Goal: Navigation & Orientation: Find specific page/section

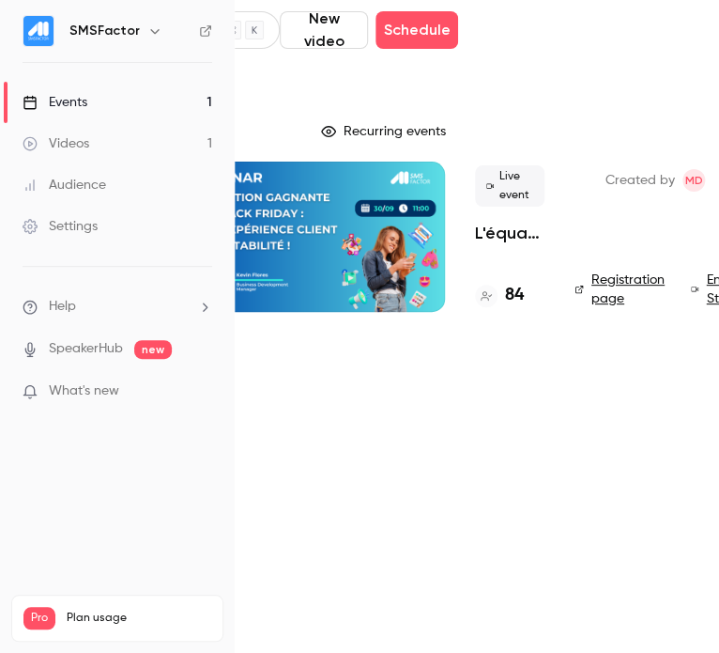
scroll to position [0, 253]
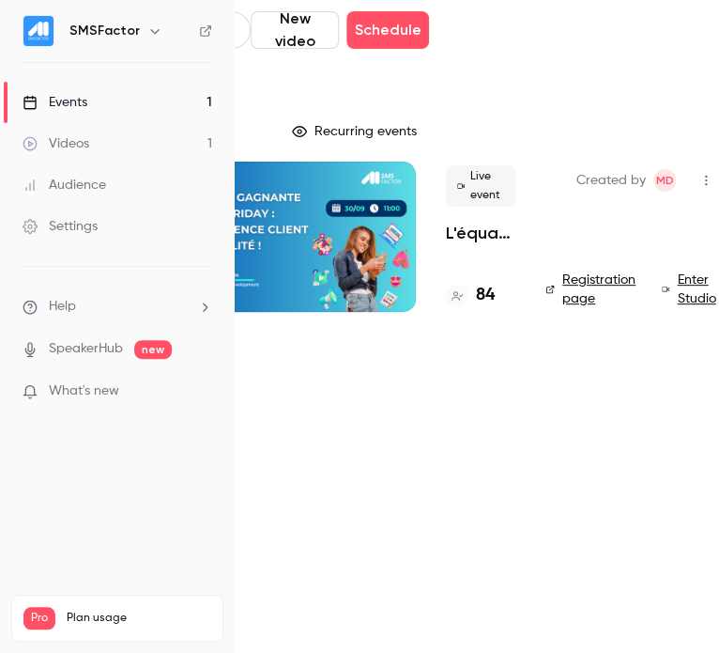
click at [688, 279] on link "Enter Studio" at bounding box center [691, 289] width 59 height 38
